Goal: Find specific page/section: Find specific page/section

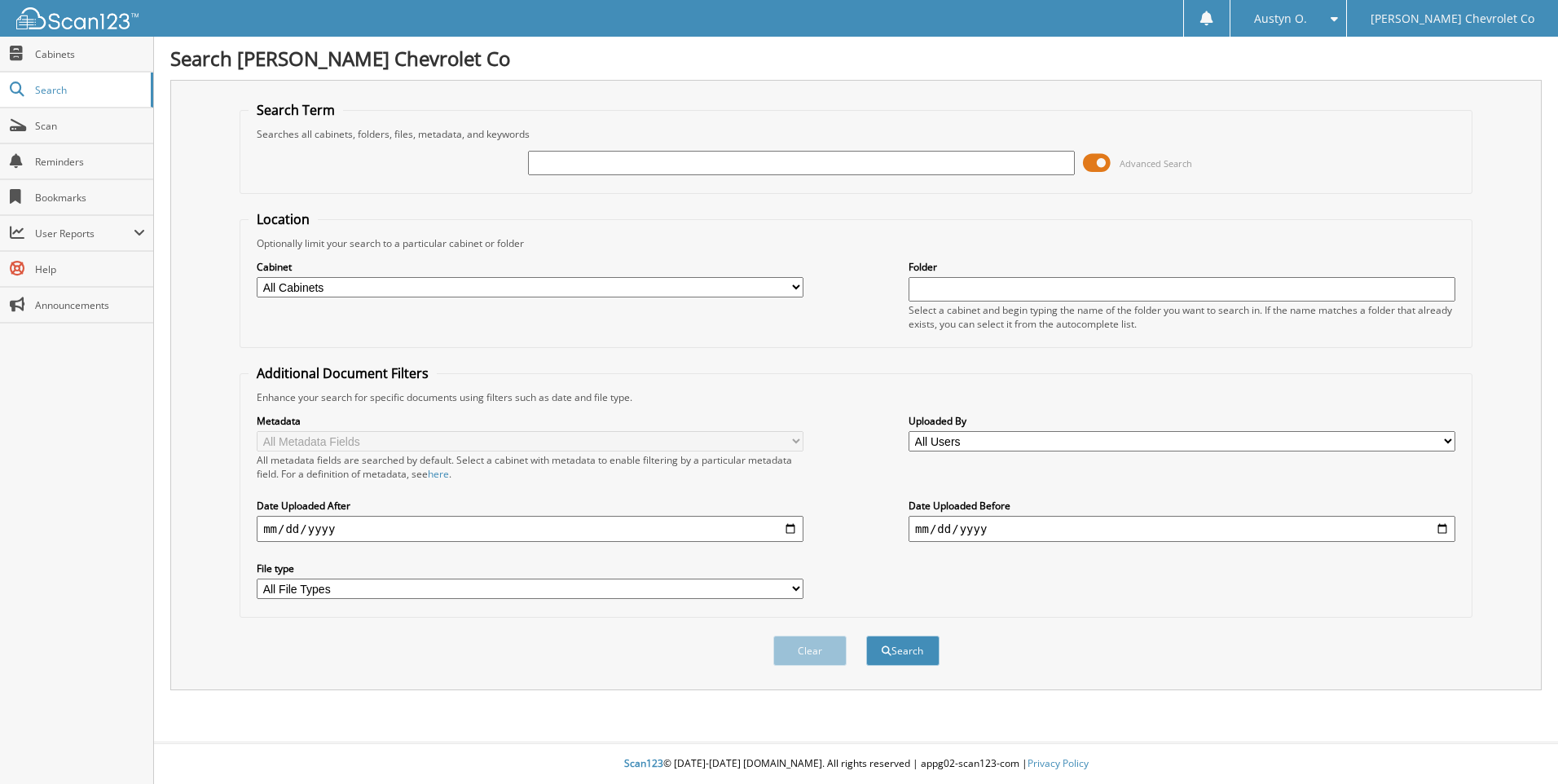
drag, startPoint x: 686, startPoint y: 149, endPoint x: 641, endPoint y: 154, distance: 45.3
click at [641, 154] on input "text" at bounding box center [802, 163] width 547 height 24
paste input "6062109"
type input "6062109"
click at [922, 667] on div "Search" at bounding box center [902, 651] width 77 height 34
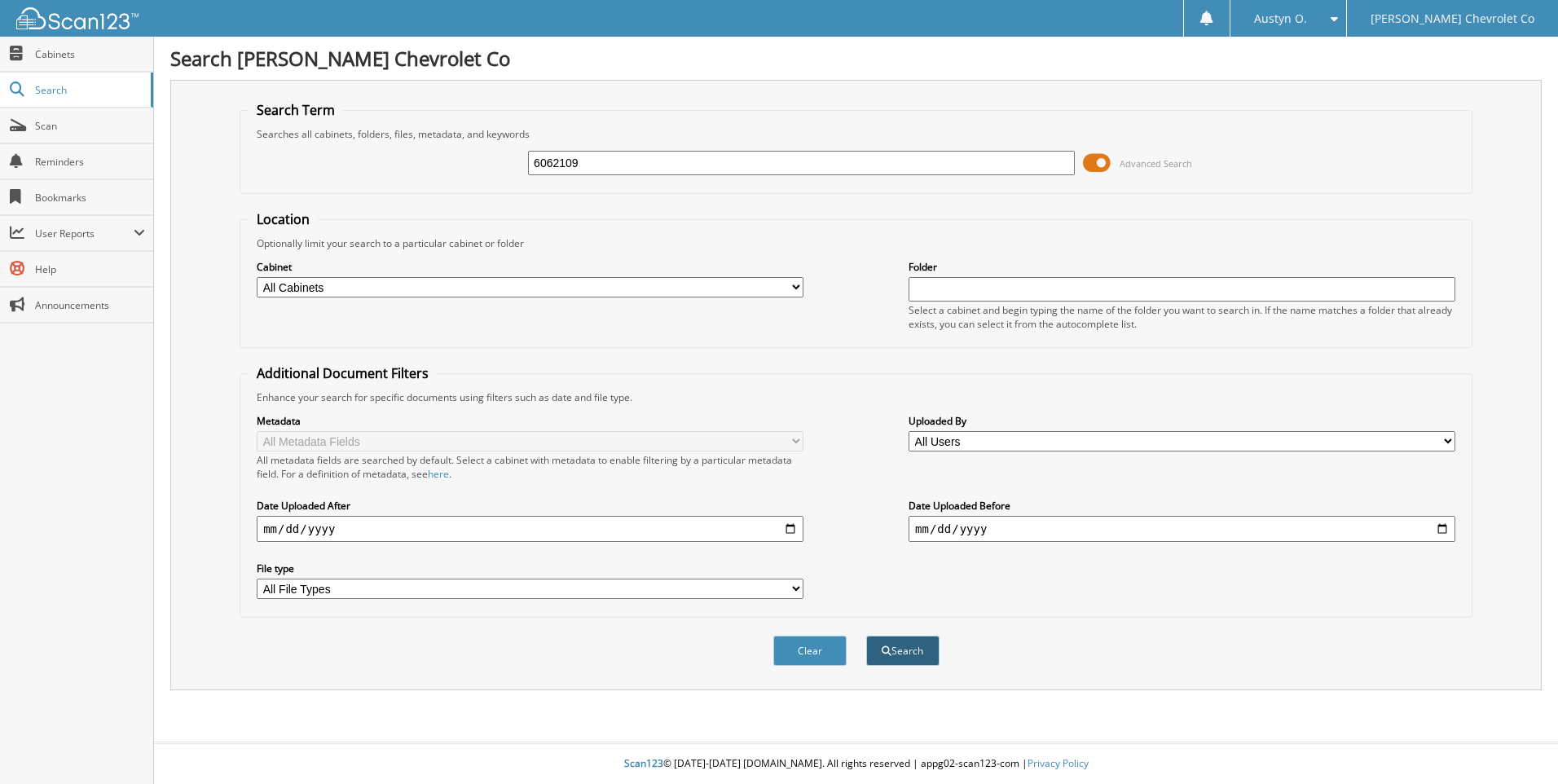
click at [913, 652] on button "Search" at bounding box center [902, 651] width 73 height 30
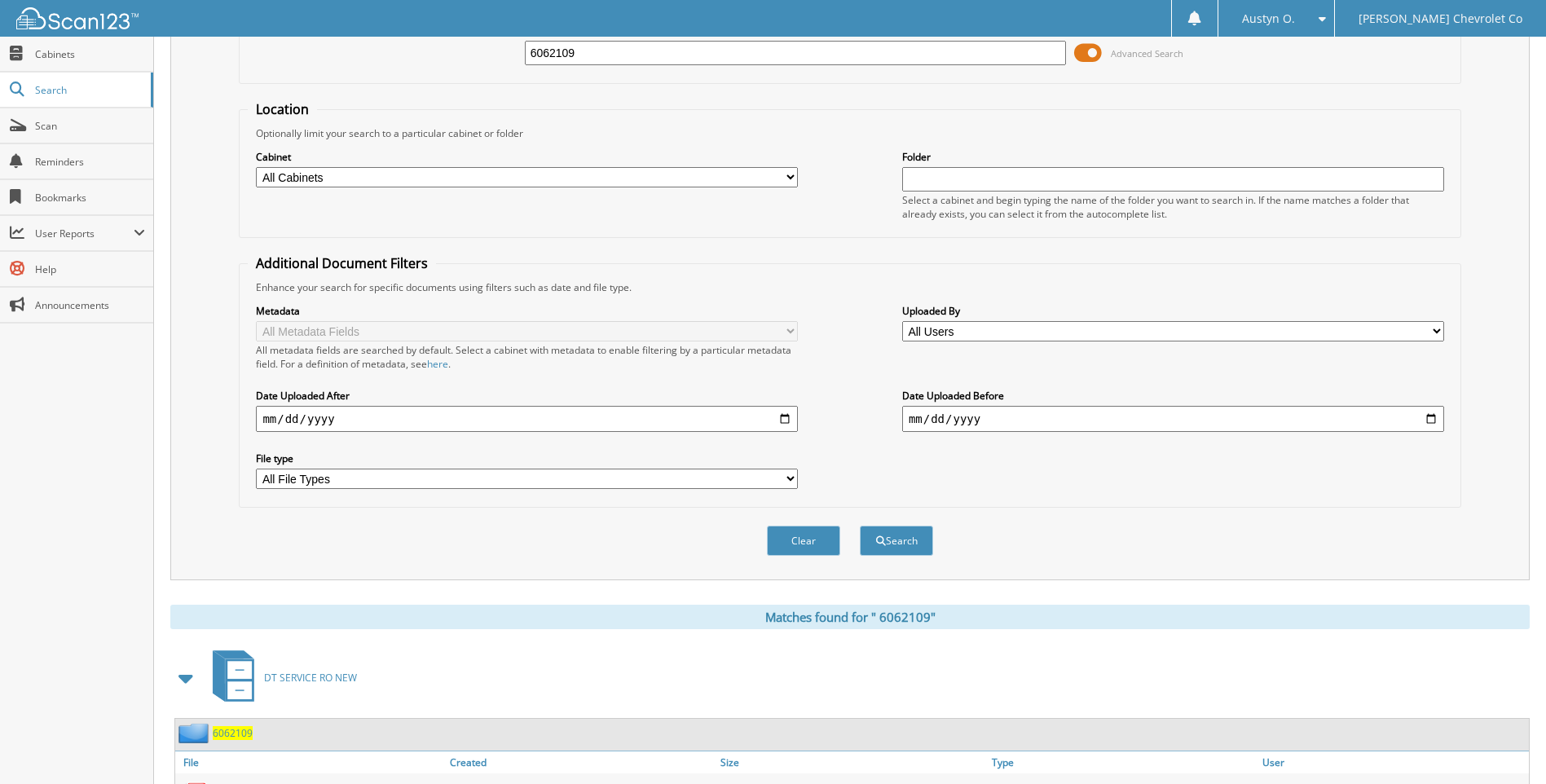
scroll to position [191, 0]
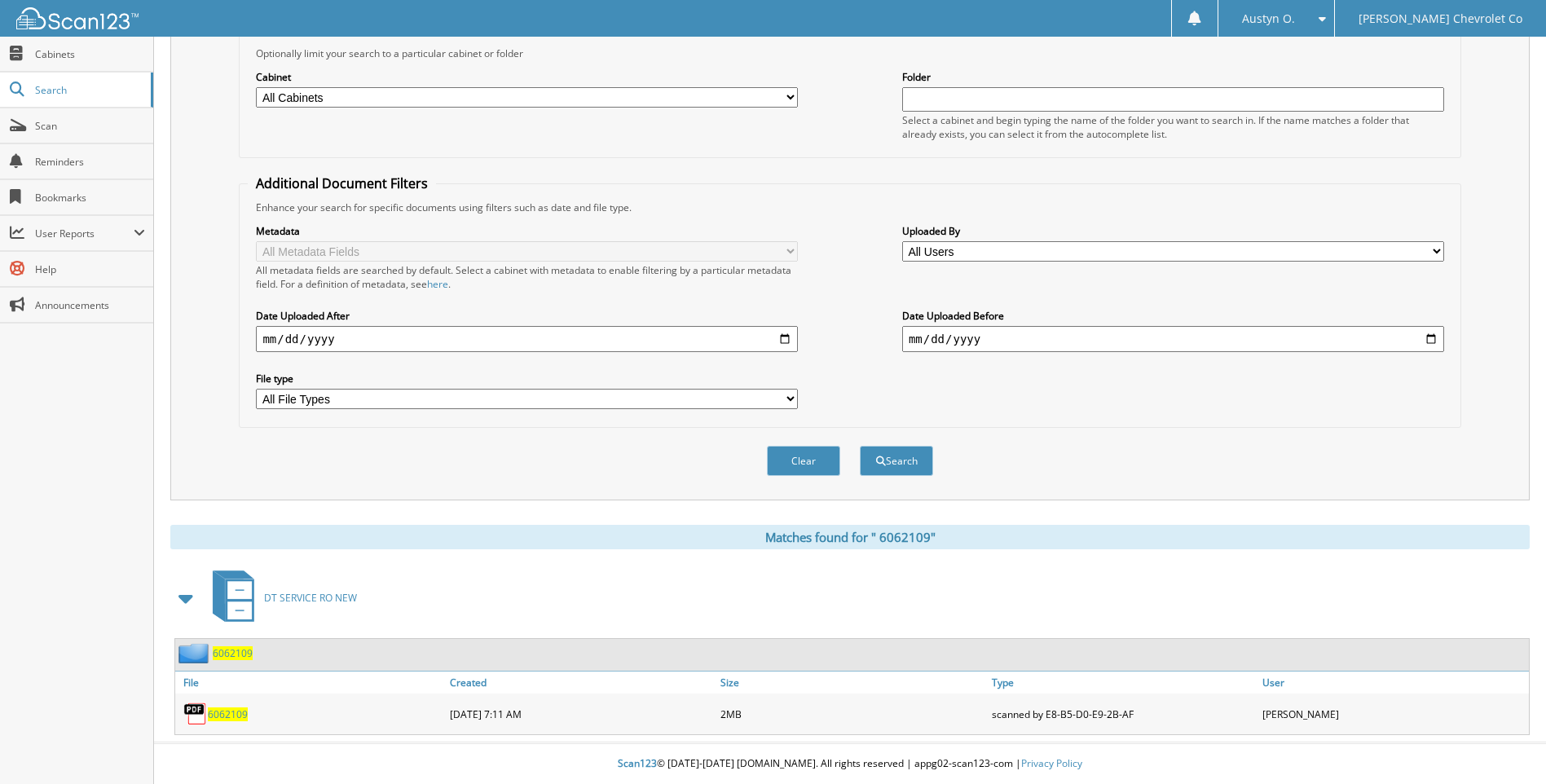
click at [219, 716] on span "6 0 6 2 1 0 9" at bounding box center [227, 714] width 40 height 14
